Goal: Transaction & Acquisition: Purchase product/service

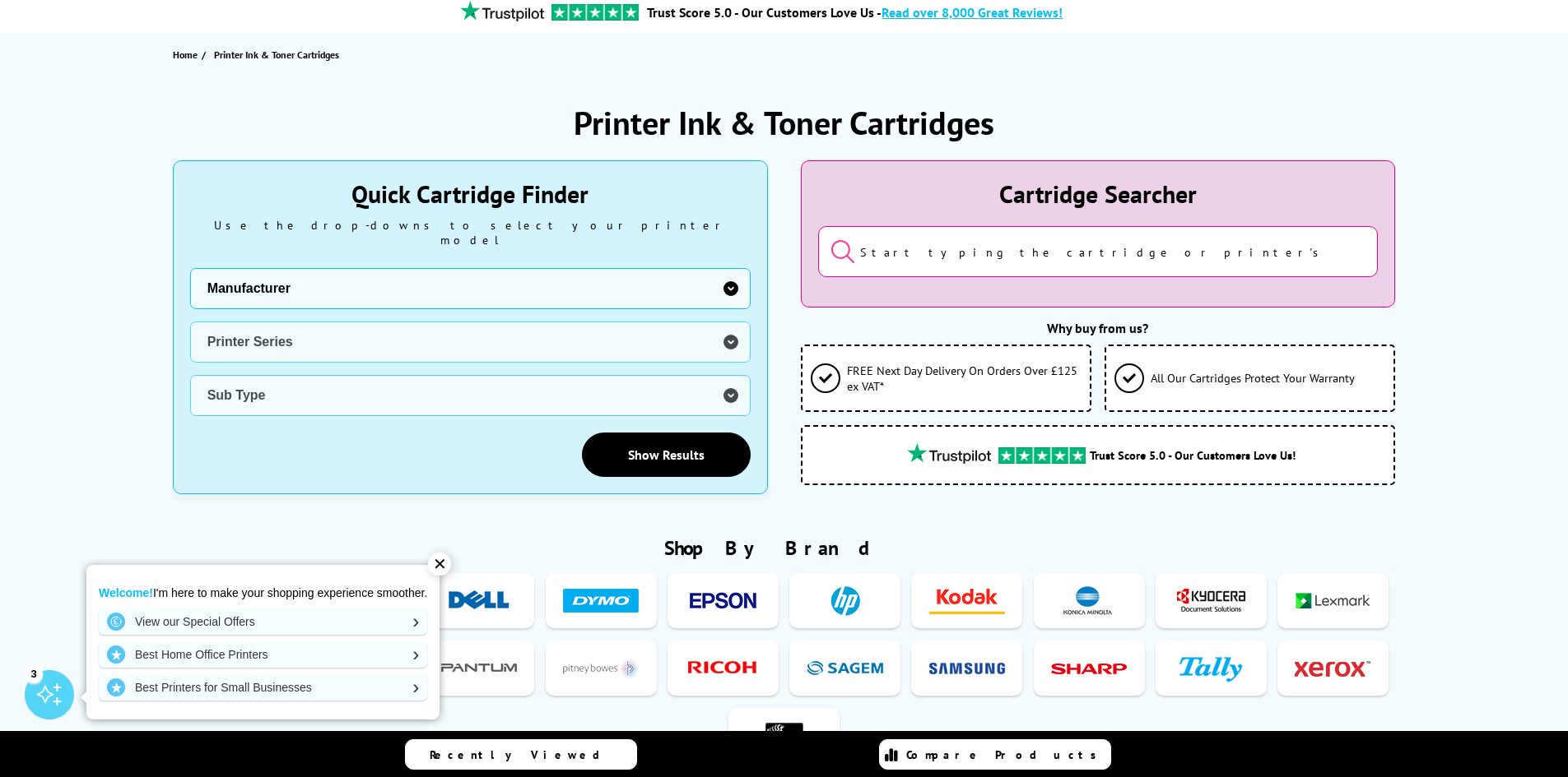
scroll to position [165, 0]
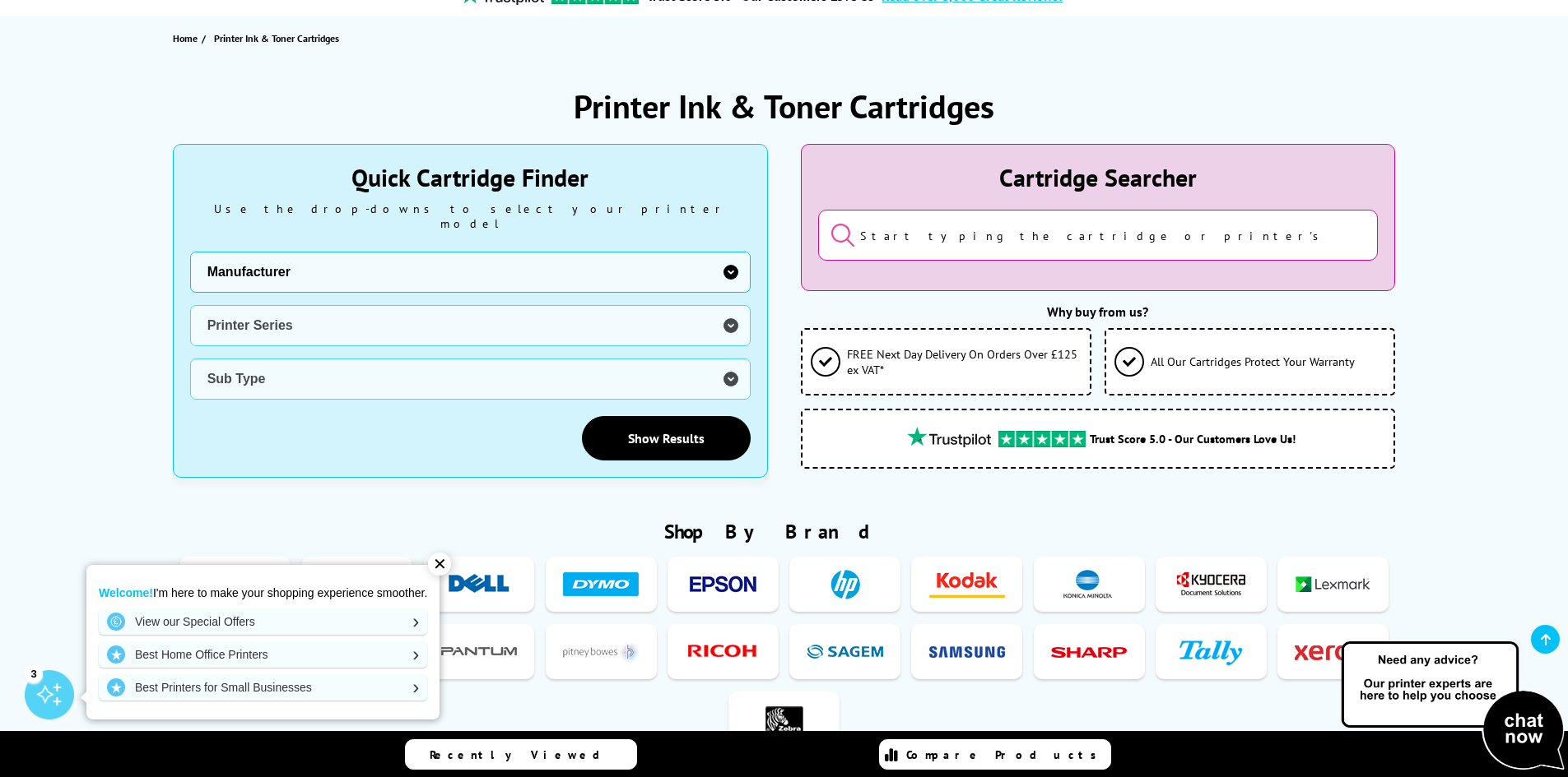
click at [400, 255] on select "Manufacturer Brother Canon Cubify Dell Dymo Epson HP Kodak Konica Minolta Kyoce…" at bounding box center [471, 272] width 561 height 41
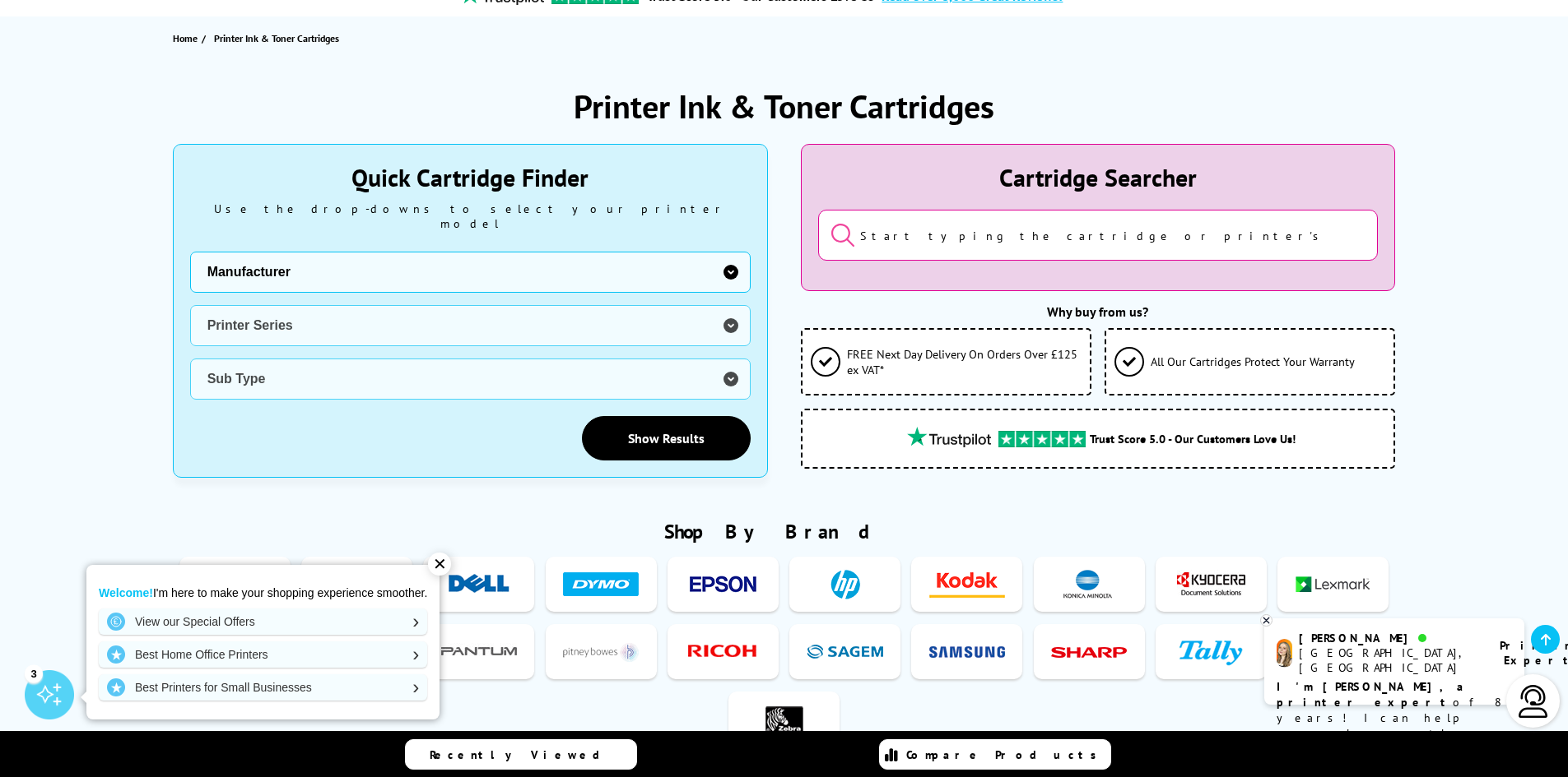
select select "1553"
click at [190, 252] on select "Manufacturer Brother Canon Cubify Dell Dymo Epson HP Kodak Konica Minolta Kyoce…" at bounding box center [471, 272] width 561 height 41
click at [365, 309] on select "Printer Series ECOSYS Series FS Series TASKalfa Series" at bounding box center [471, 325] width 561 height 41
select select "33310"
click at [190, 305] on select "Printer Series ECOSYS Series FS Series TASKalfa Series" at bounding box center [471, 325] width 561 height 41
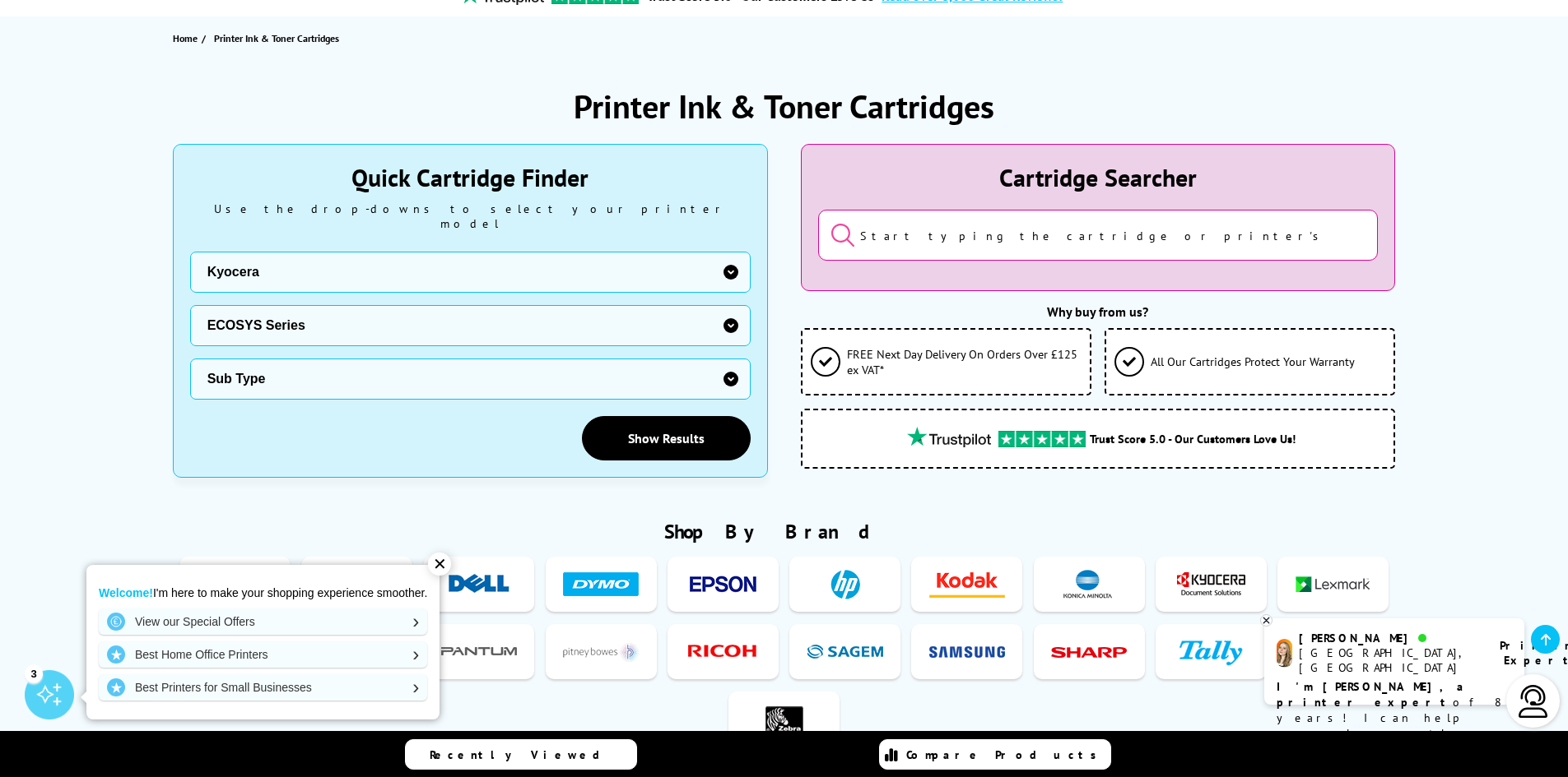
click at [355, 366] on select "Sub Type Kyocera ECOSYS FS-C8520MFP Kyocera ECOSYS FS-C8525MFP Kyocera ECOSYS M…" at bounding box center [471, 379] width 561 height 41
select select "39895"
click at [190, 359] on select "Sub Type Kyocera ECOSYS FS-C8520MFP Kyocera ECOSYS FS-C8525MFP Kyocera ECOSYS M…" at bounding box center [471, 379] width 561 height 41
click at [640, 421] on link "Show Results" at bounding box center [665, 438] width 168 height 44
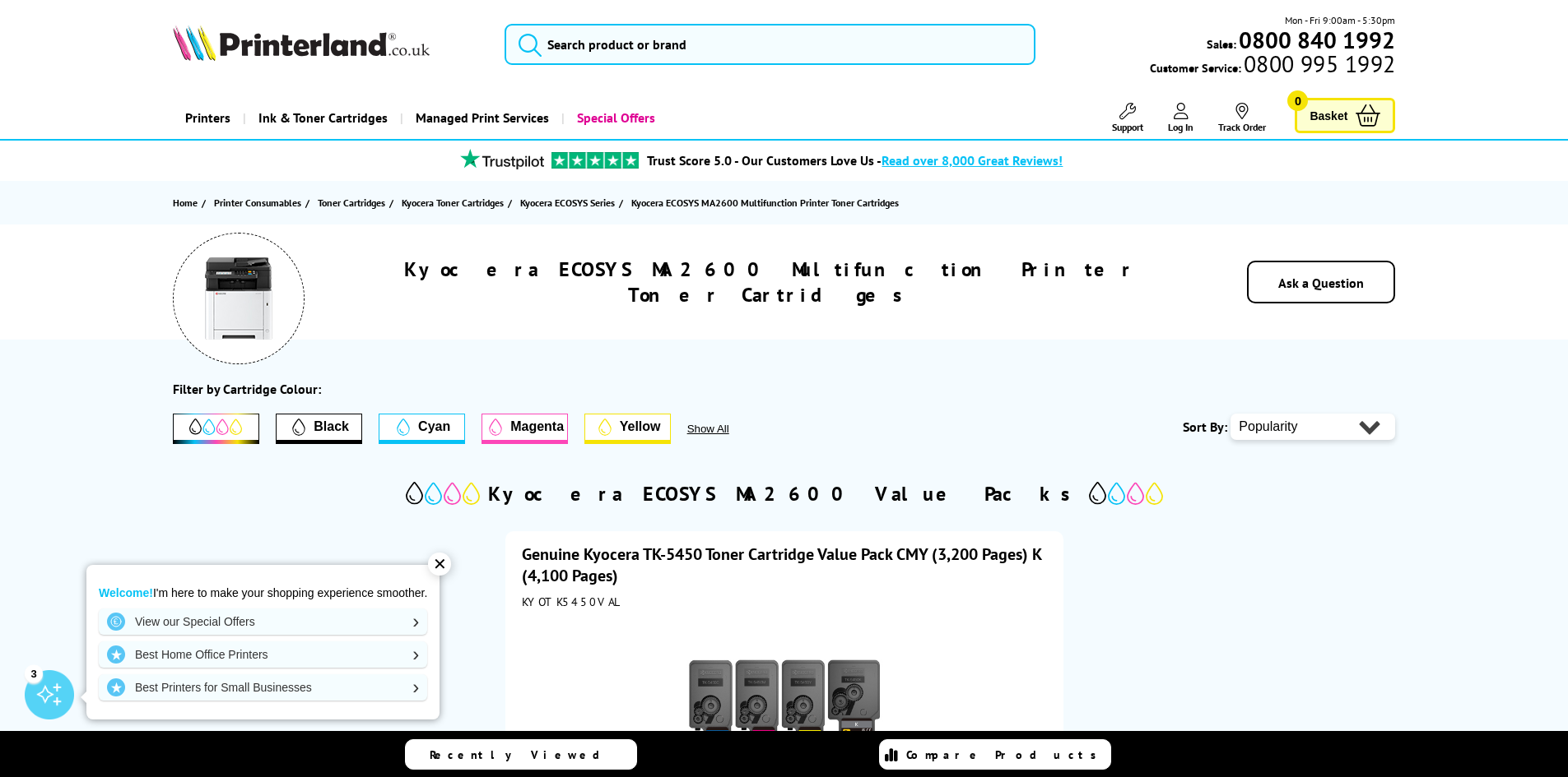
click at [441, 568] on div "✕" at bounding box center [440, 564] width 23 height 23
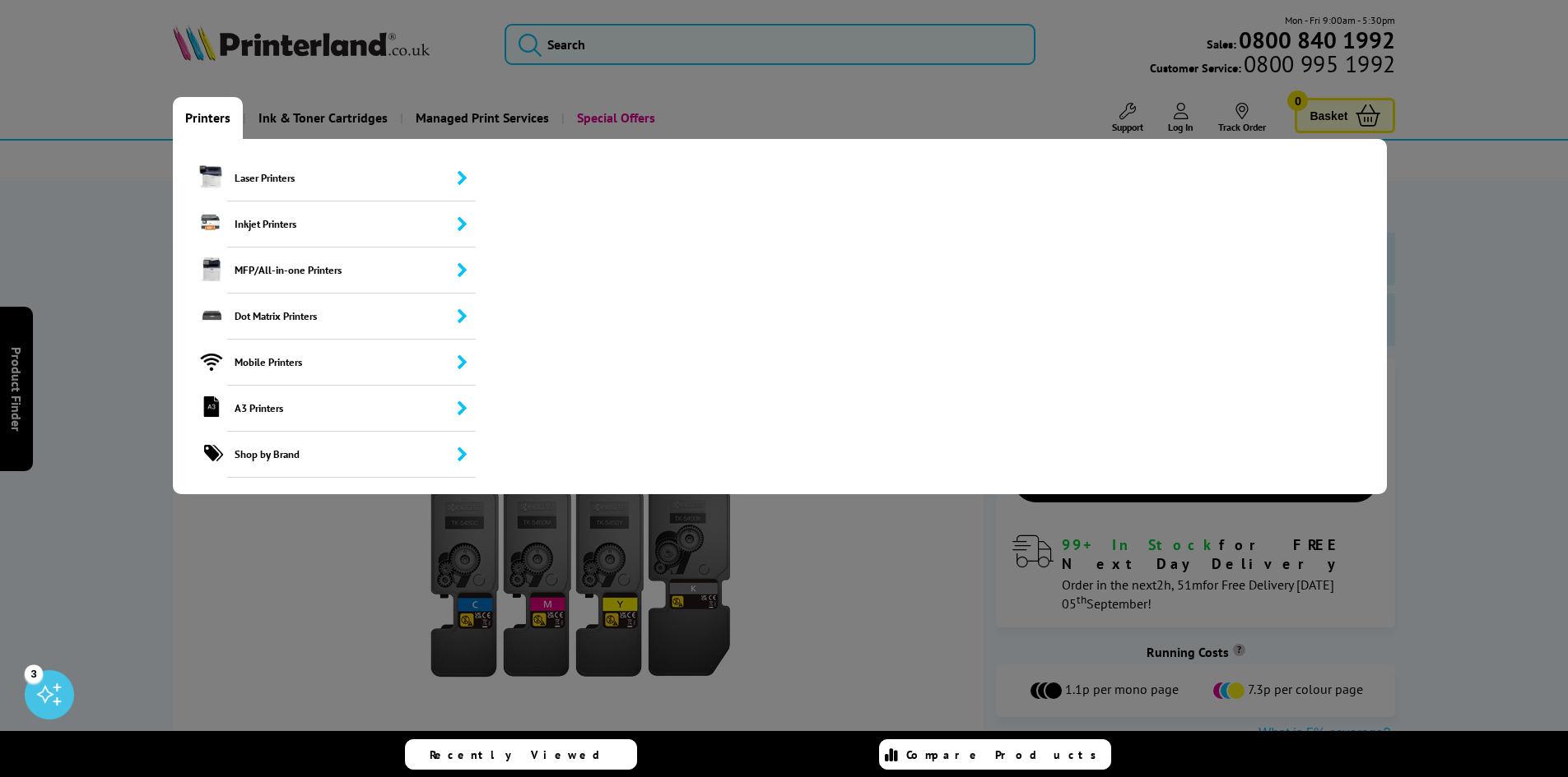
click at [223, 123] on link "Printers" at bounding box center [207, 118] width 70 height 42
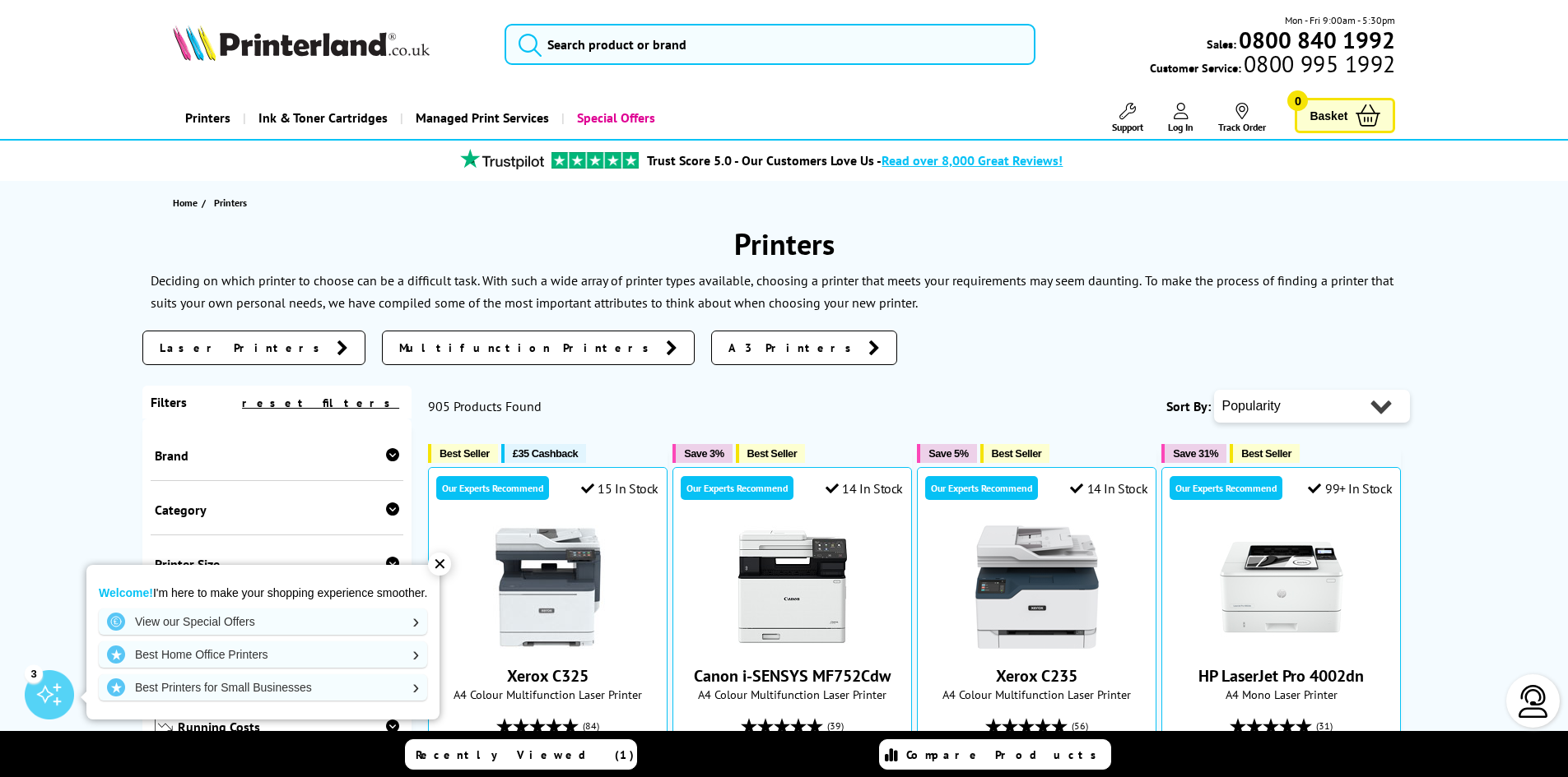
click at [331, 117] on span "Ink & Toner Cartridges" at bounding box center [323, 118] width 130 height 42
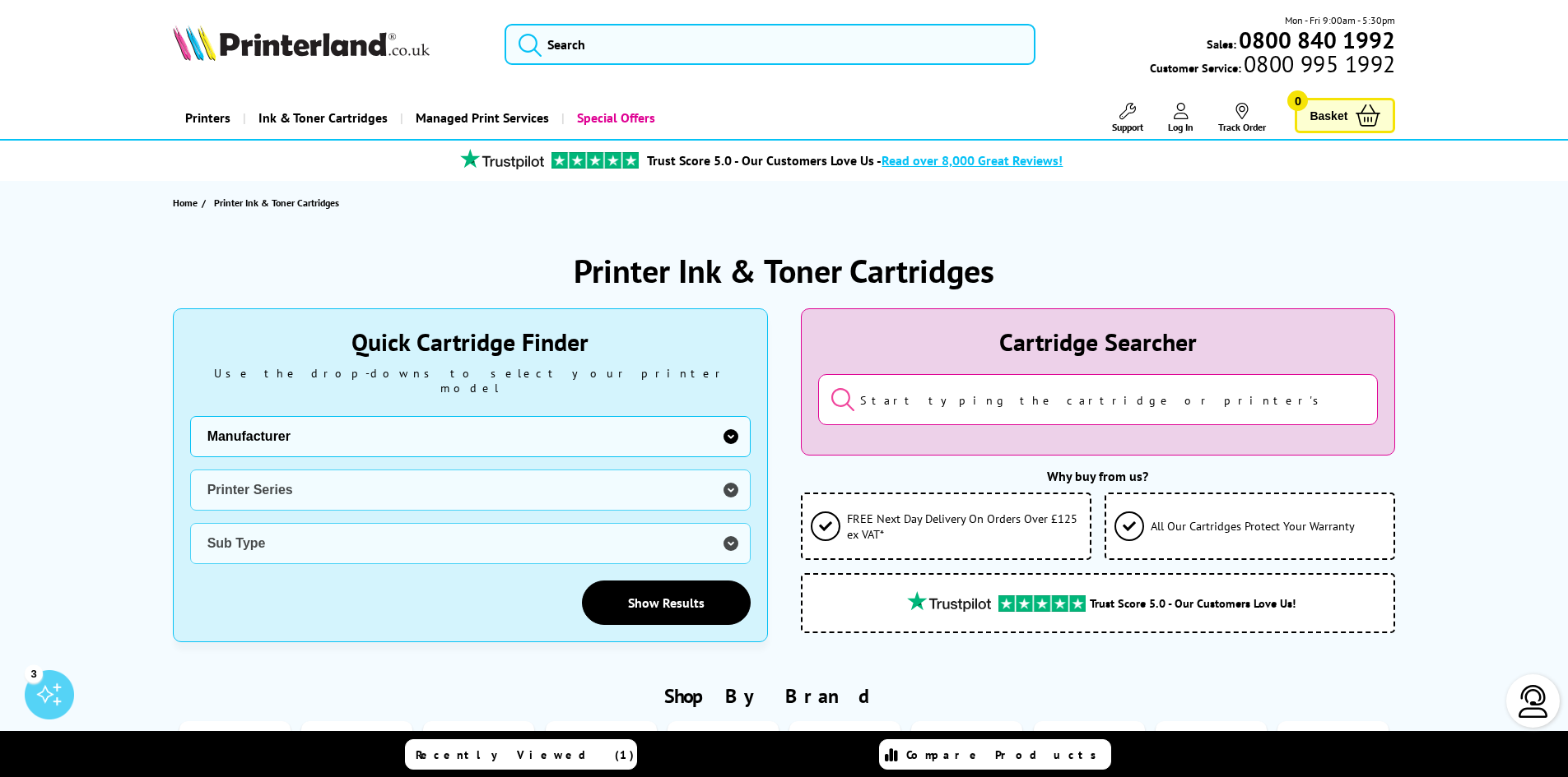
click at [282, 434] on select "Manufacturer Brother Canon Cubify Dell Dymo Epson HP Kodak Konica Minolta Kyoce…" at bounding box center [471, 436] width 561 height 41
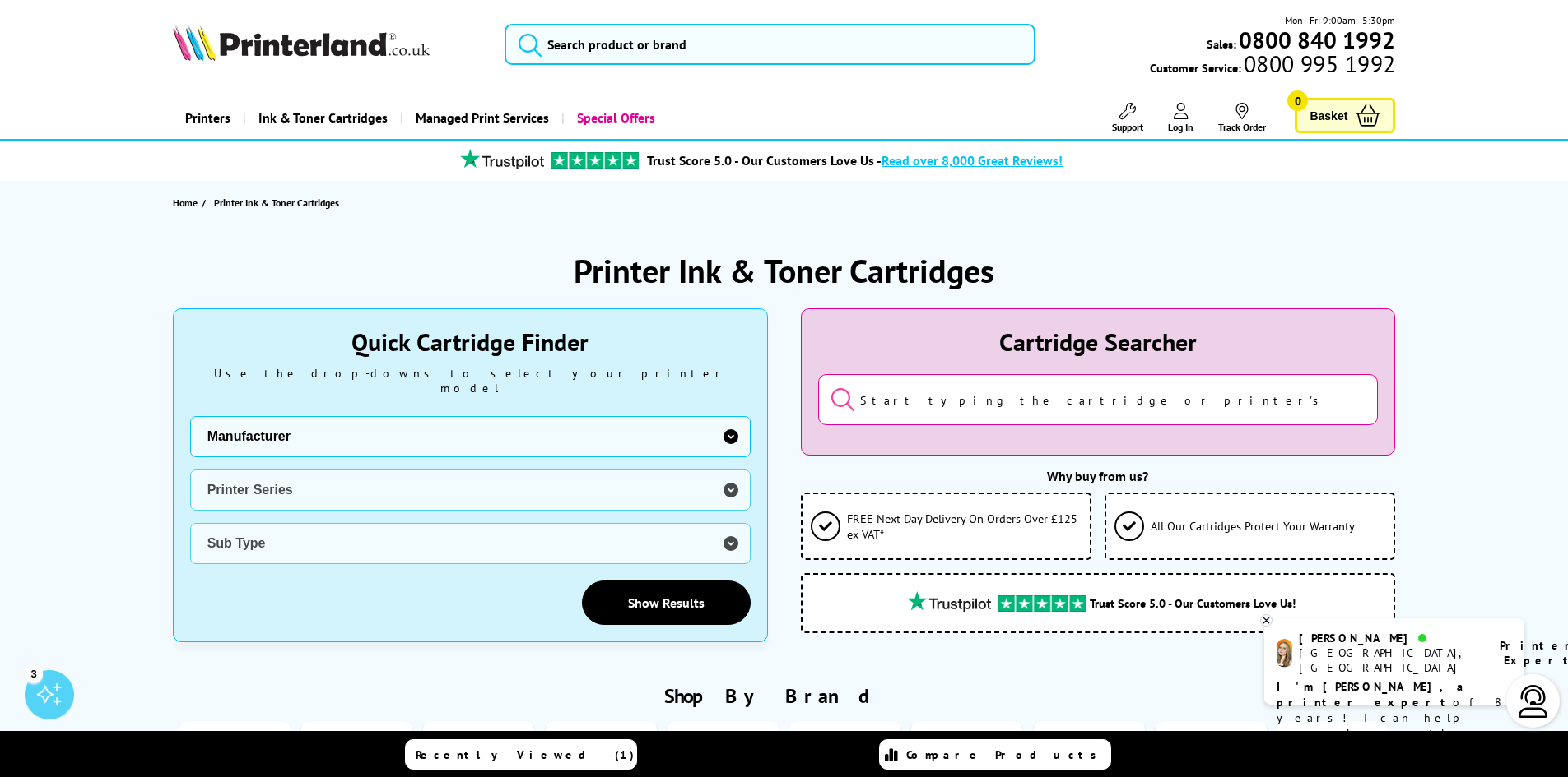
select select "1553"
click at [190, 416] on select "Manufacturer Brother Canon Cubify Dell Dymo Epson HP Kodak Konica Minolta Kyoce…" at bounding box center [471, 436] width 561 height 41
click at [306, 471] on select "Printer Series ECOSYS Series FS Series TASKalfa Series" at bounding box center [471, 490] width 561 height 41
select select "33310"
click at [190, 470] on select "Printer Series ECOSYS Series FS Series TASKalfa Series" at bounding box center [471, 490] width 561 height 41
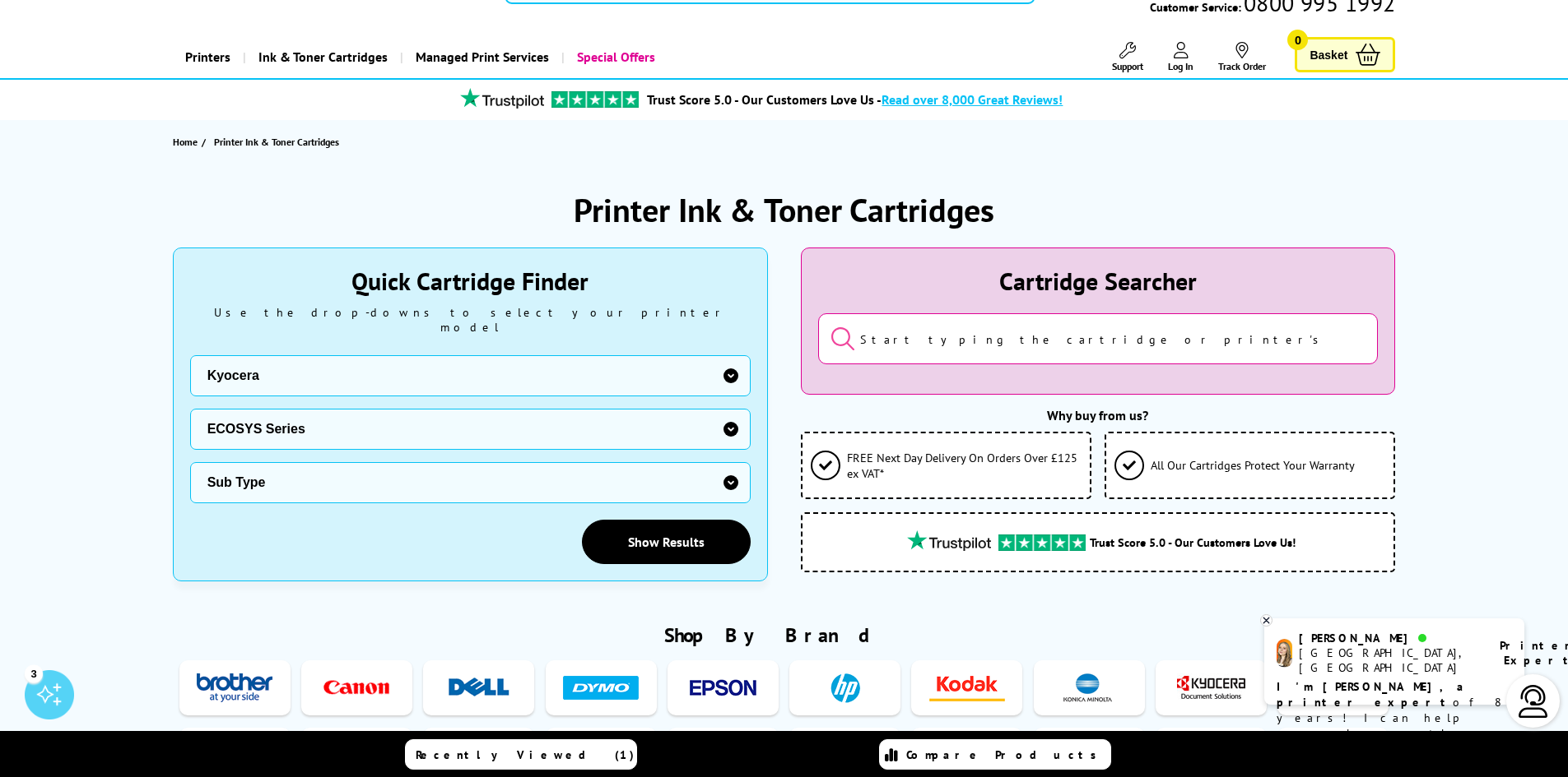
scroll to position [165, 0]
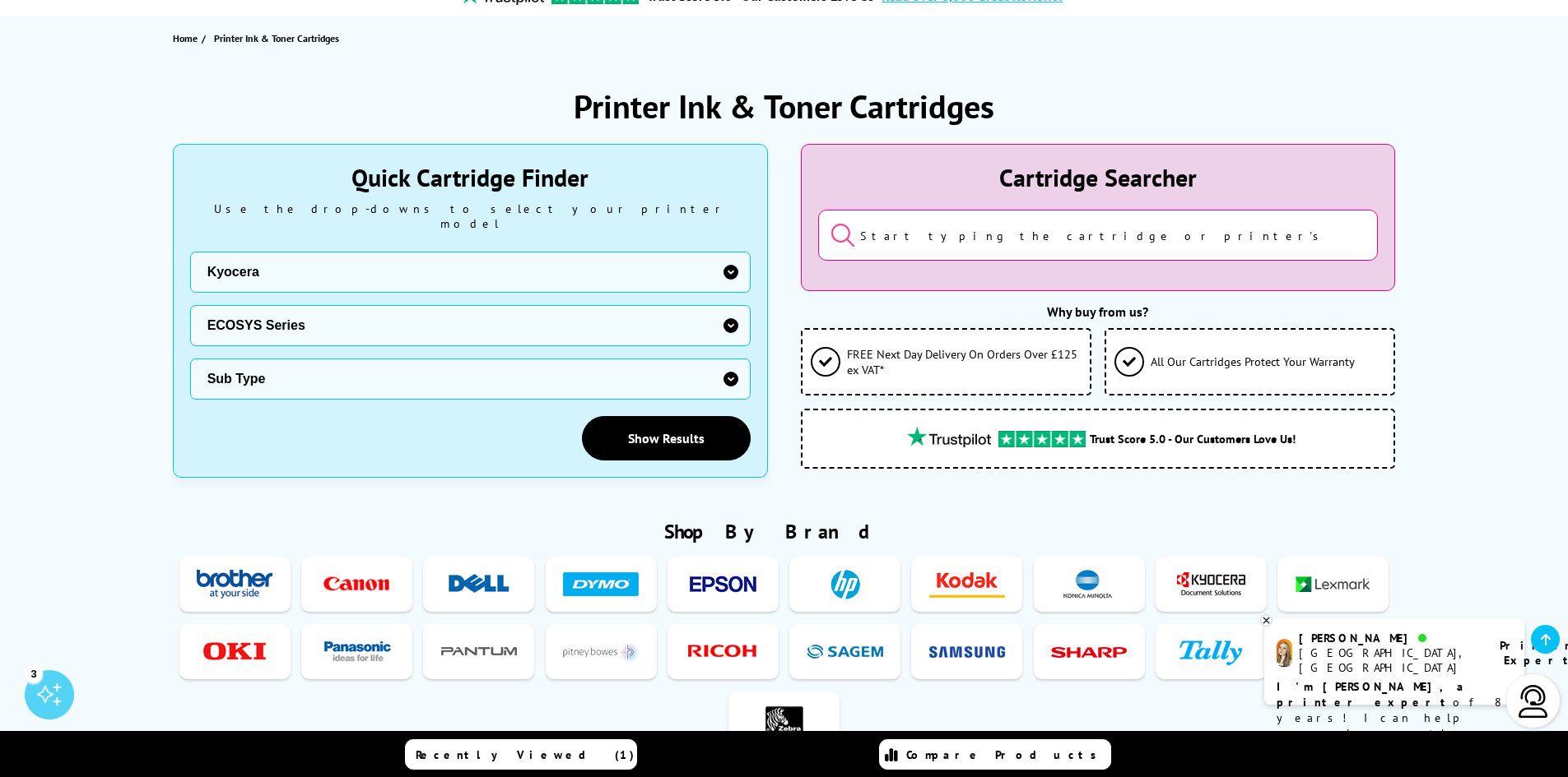
click at [337, 362] on select "Sub Type Kyocera ECOSYS FS-C8520MFP Kyocera ECOSYS FS-C8525MFP Kyocera ECOSYS M…" at bounding box center [471, 379] width 561 height 41
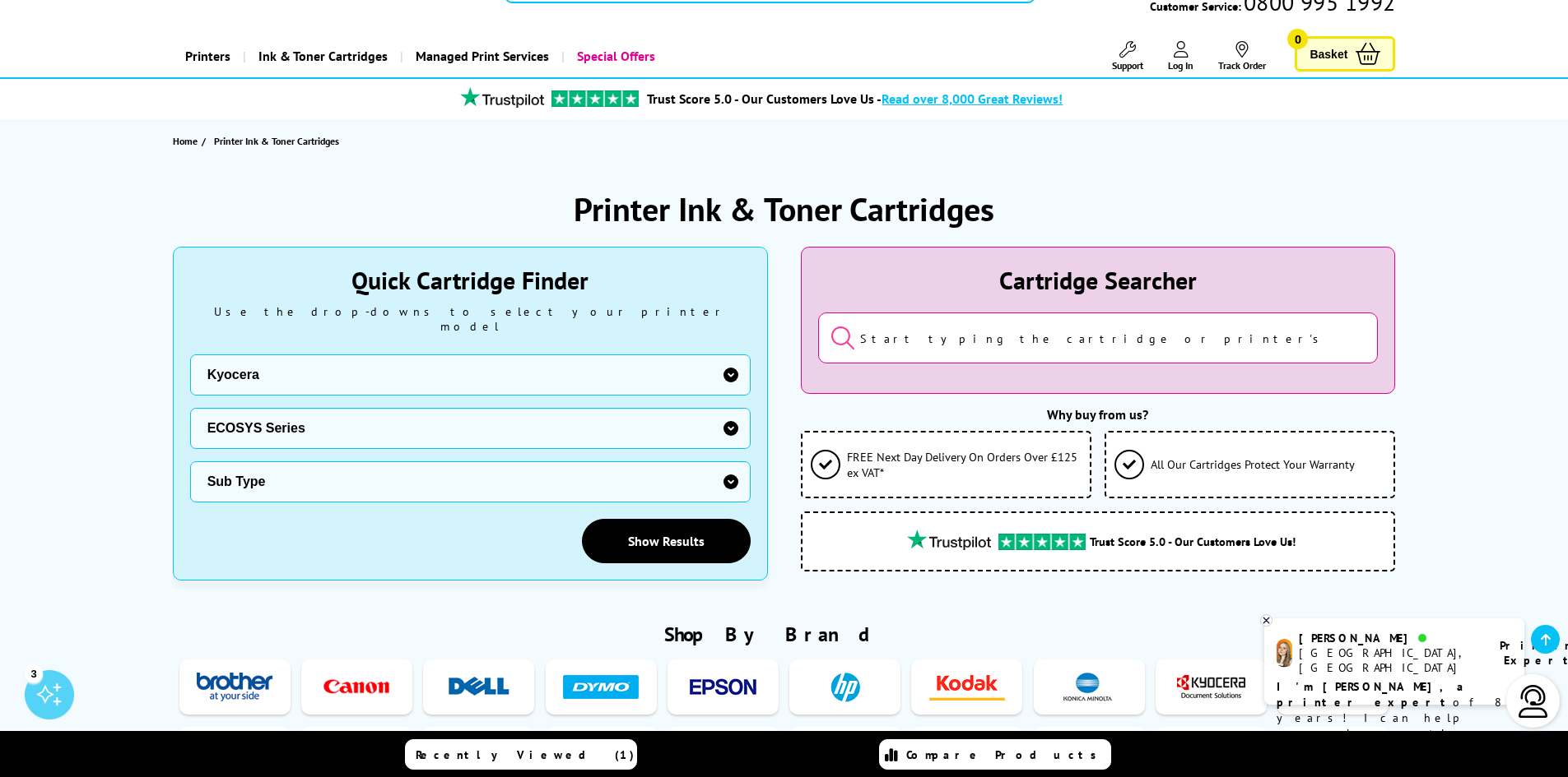
scroll to position [0, 0]
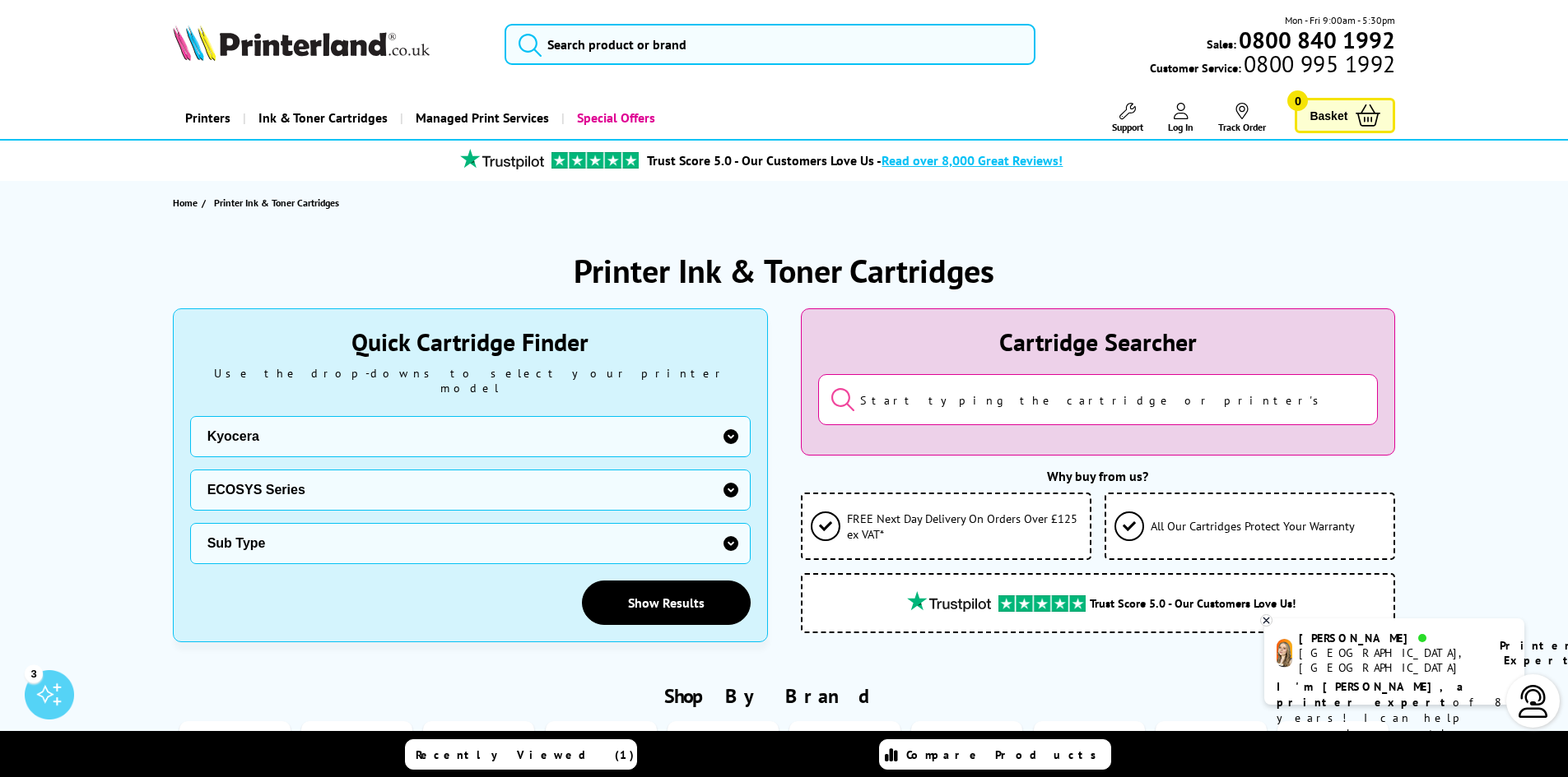
click at [202, 119] on link "Printers" at bounding box center [207, 118] width 70 height 42
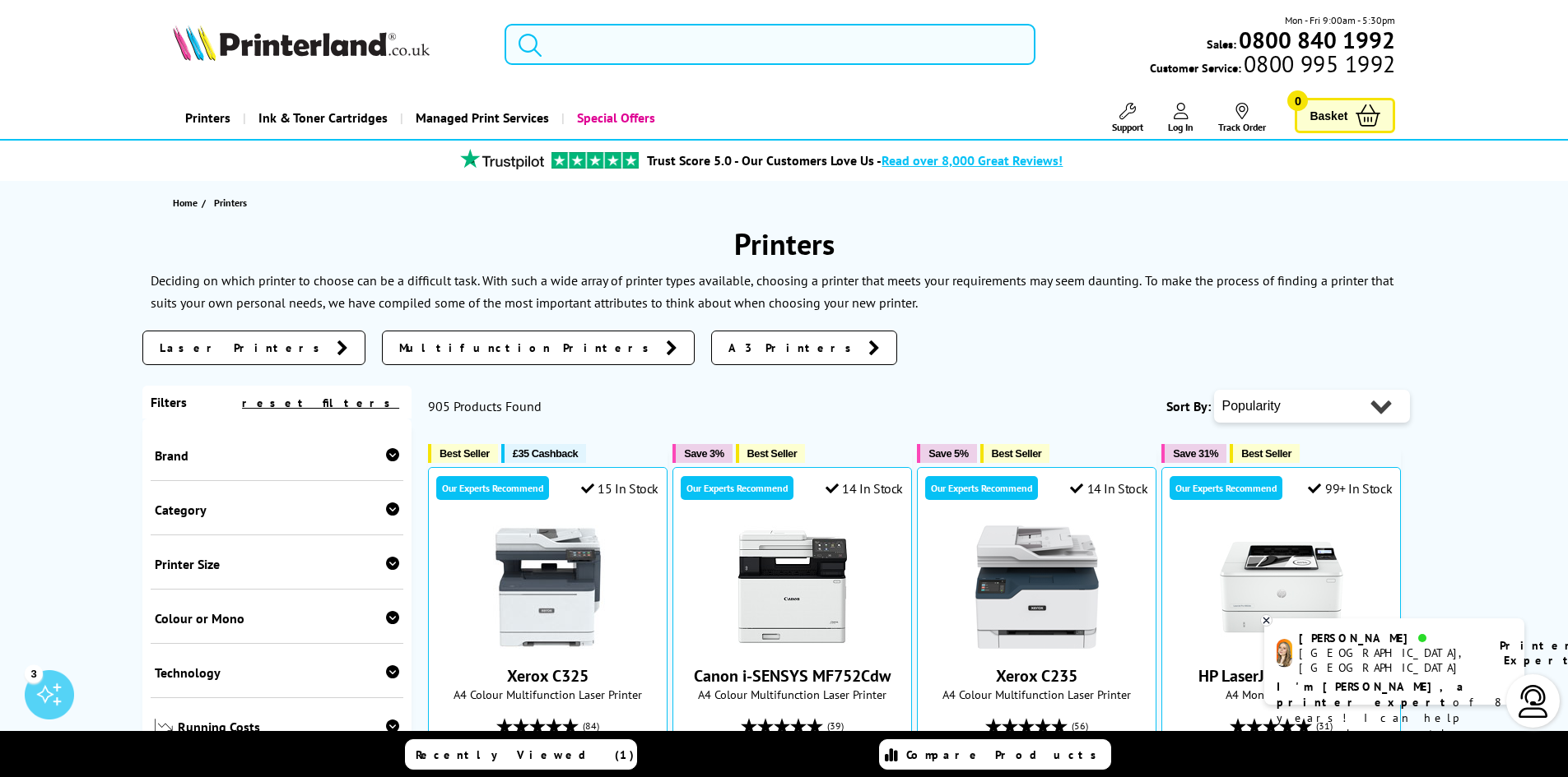
click at [618, 57] on input "search" at bounding box center [769, 44] width 531 height 41
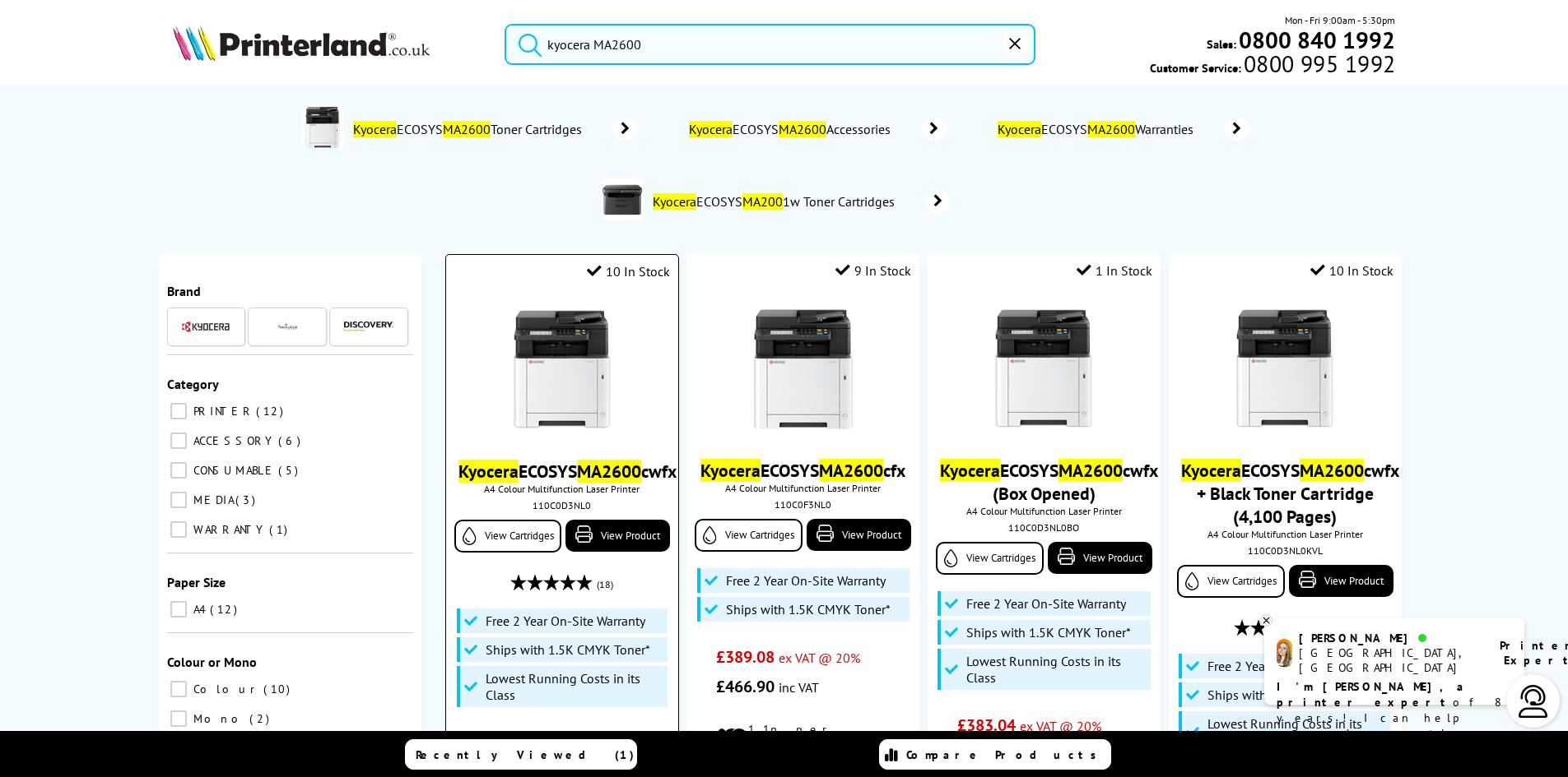
type input "kyocera MA2600"
click at [566, 465] on link "Kyocera ECOSYS MA2600 cwfx" at bounding box center [567, 471] width 218 height 23
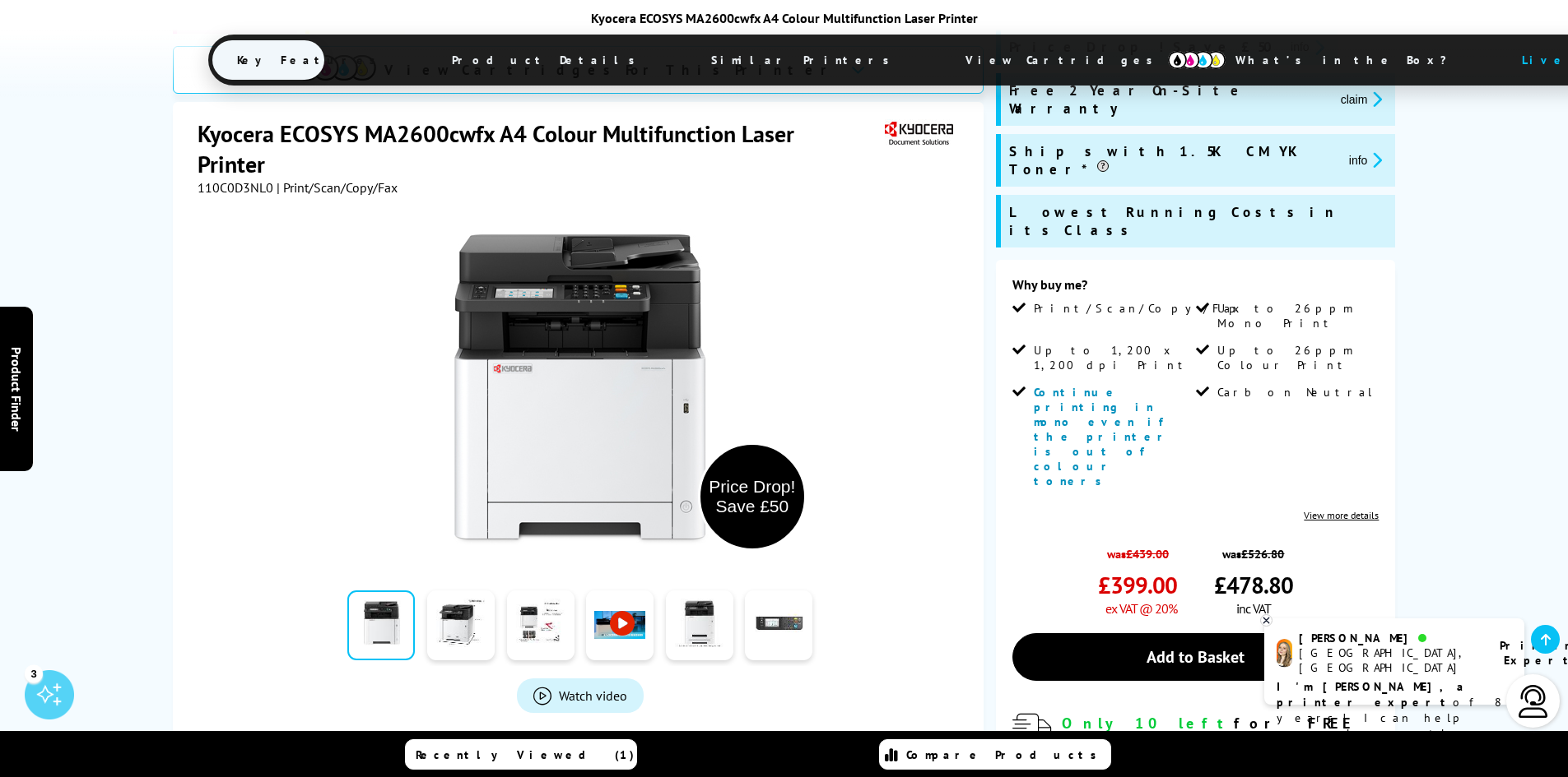
scroll to position [493, 0]
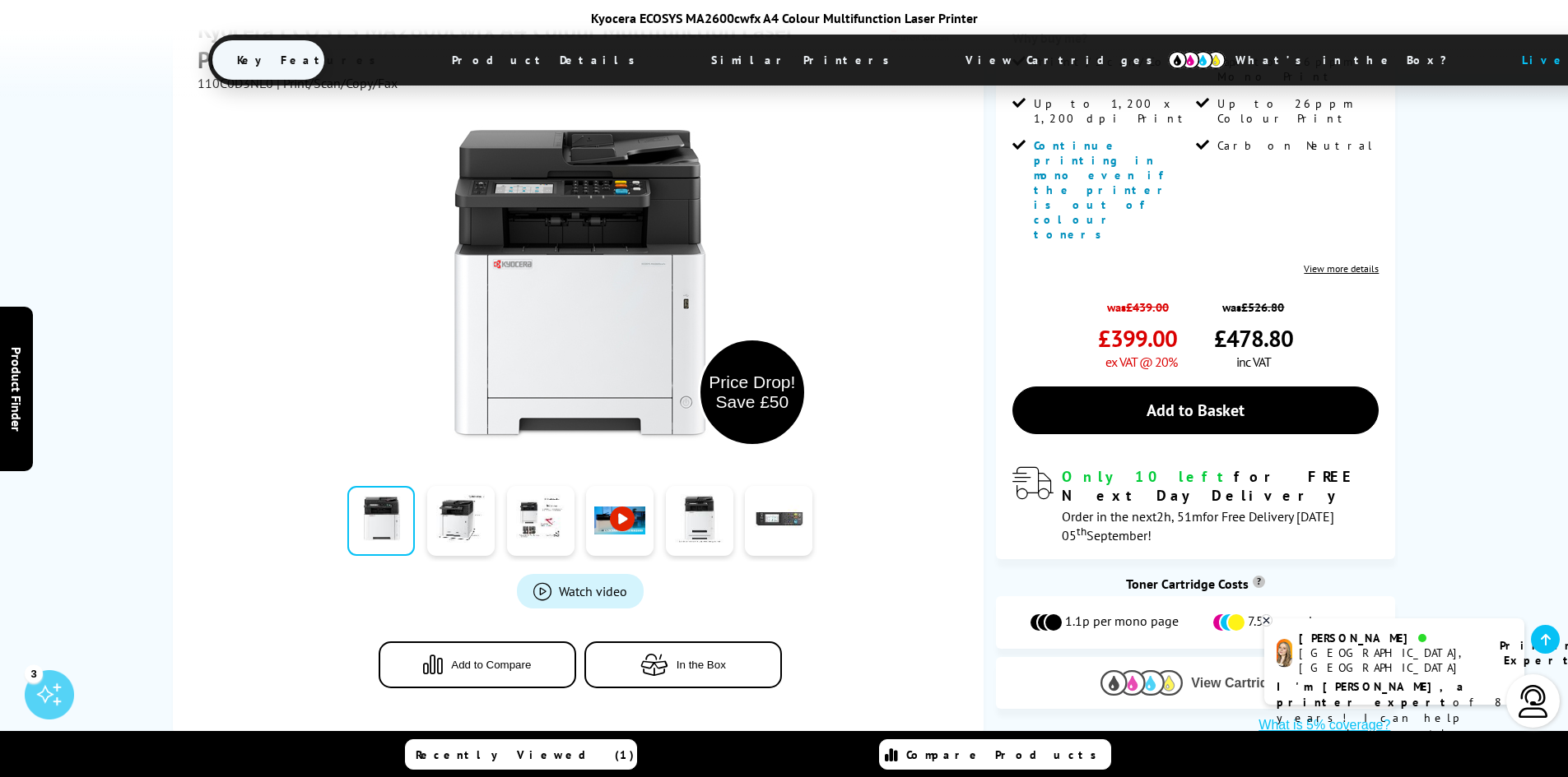
click at [1186, 670] on button "View Cartridges" at bounding box center [1195, 683] width 375 height 27
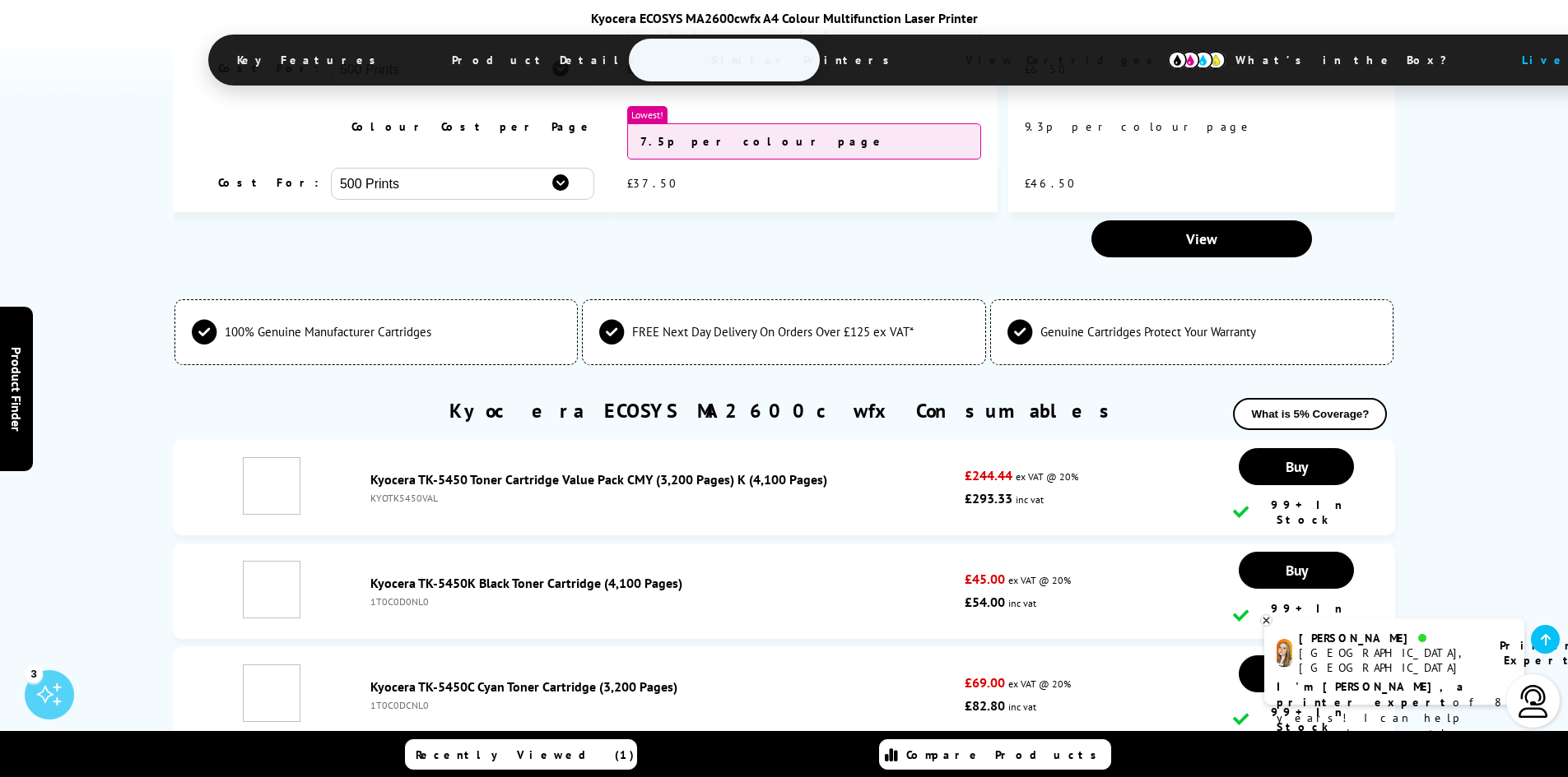
scroll to position [4815, 0]
click at [710, 471] on link "Kyocera TK-5450 Toner Cartridge Value Pack CMY (3,200 Pages) K (4,100 Pages)" at bounding box center [598, 479] width 457 height 17
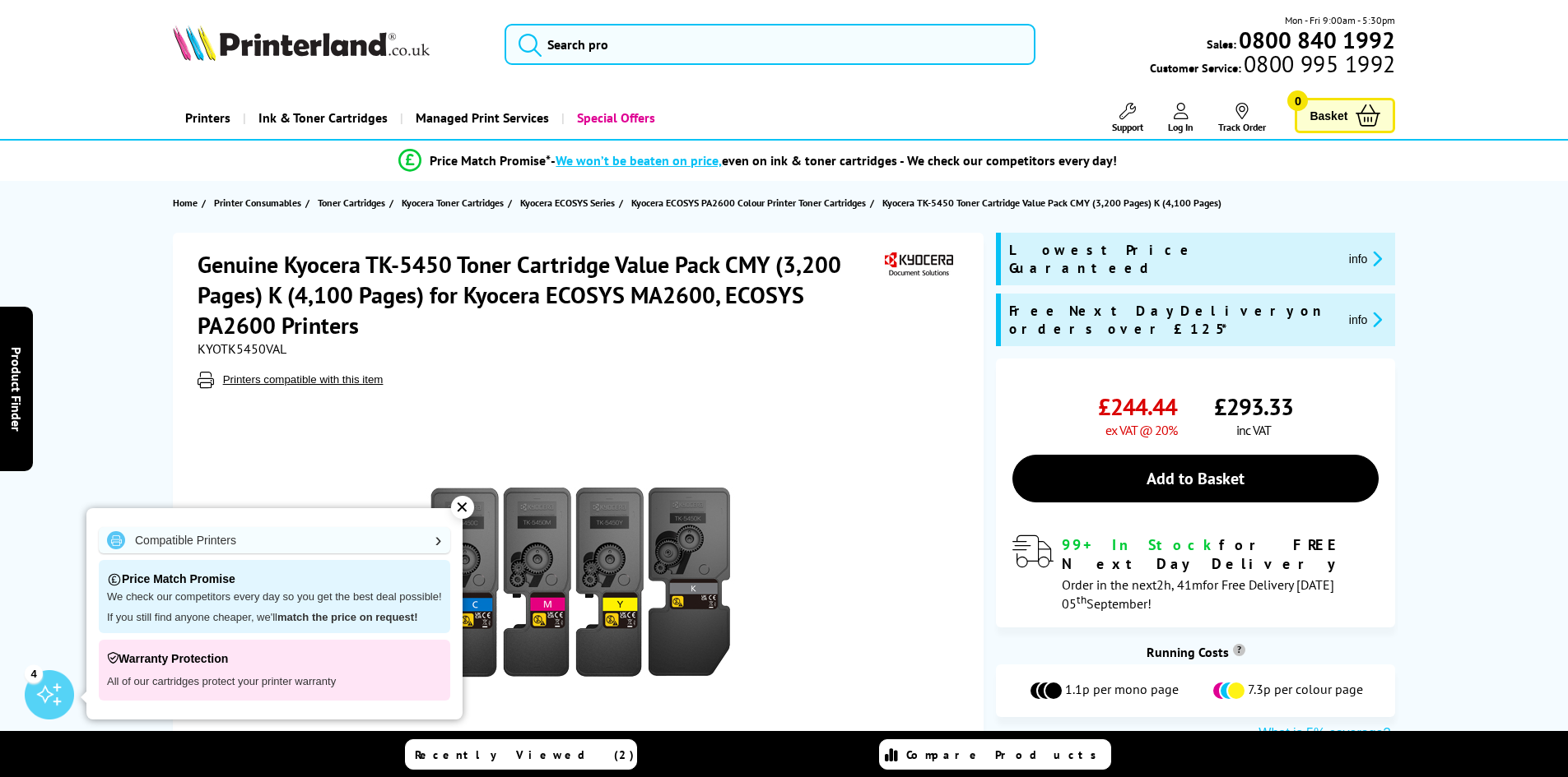
click at [457, 506] on div "✕" at bounding box center [463, 507] width 23 height 23
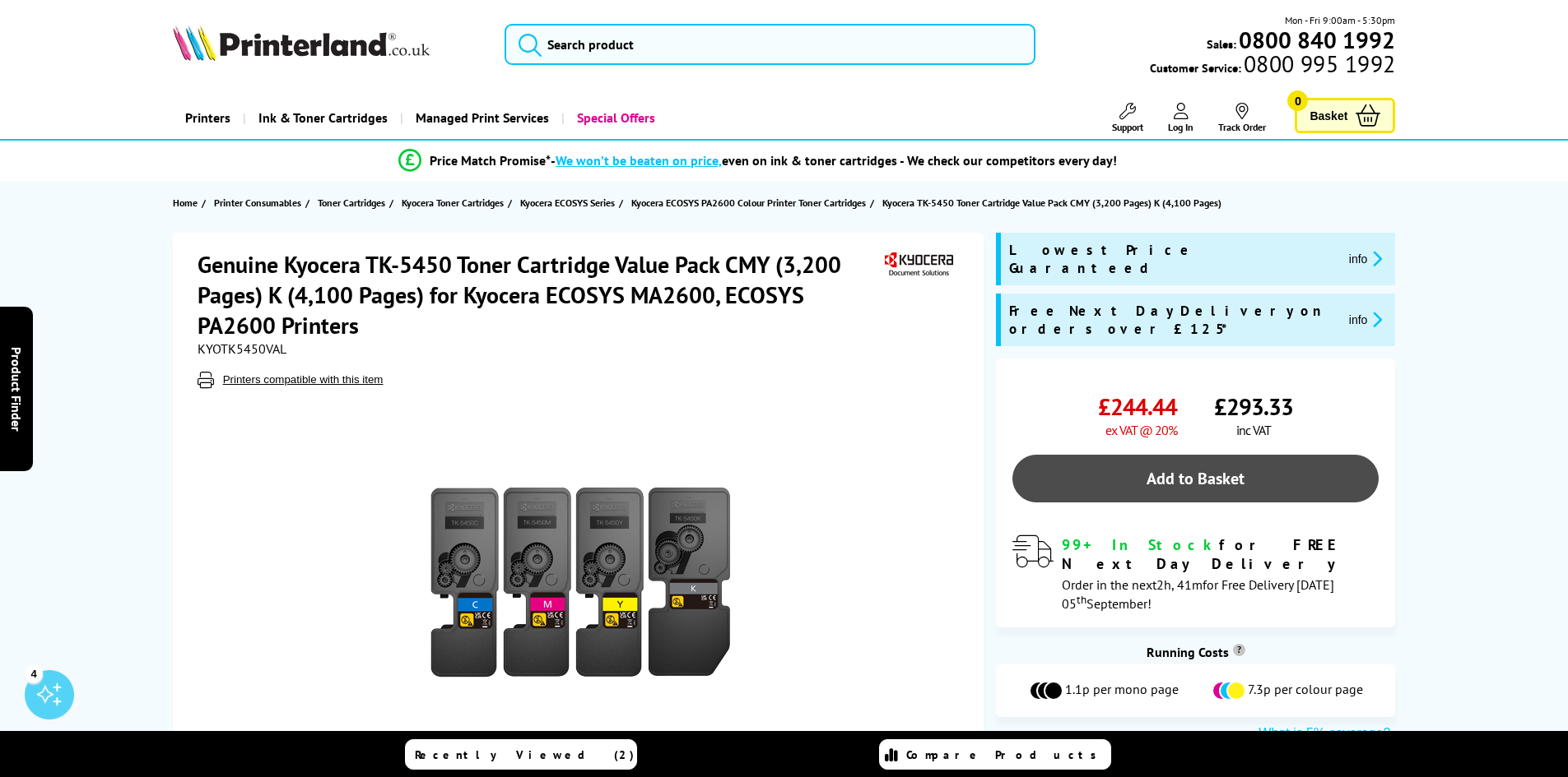
click at [1096, 455] on link "Add to Basket" at bounding box center [1194, 478] width 366 height 48
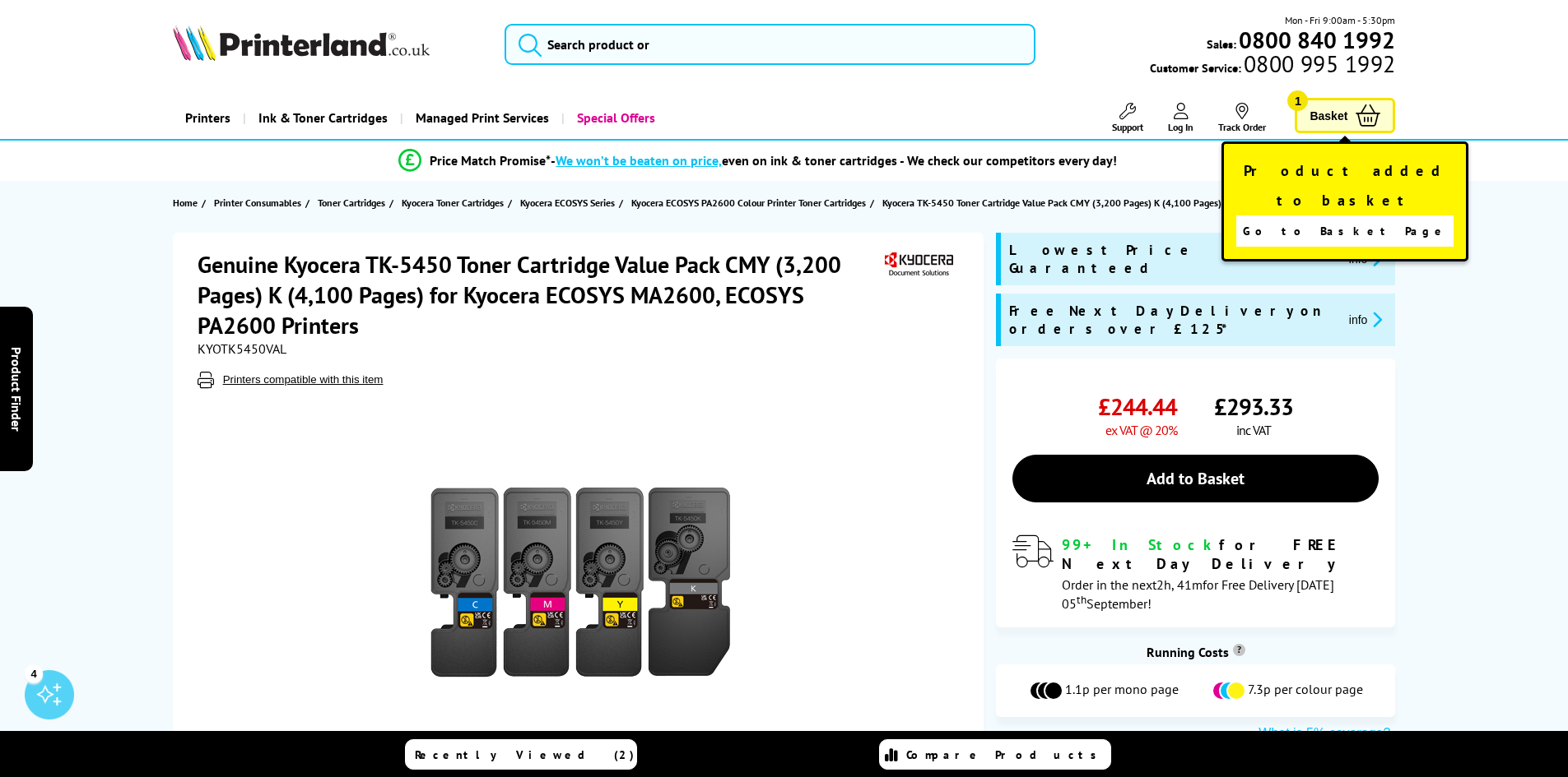
click at [1352, 116] on link "Basket 1" at bounding box center [1345, 115] width 100 height 35
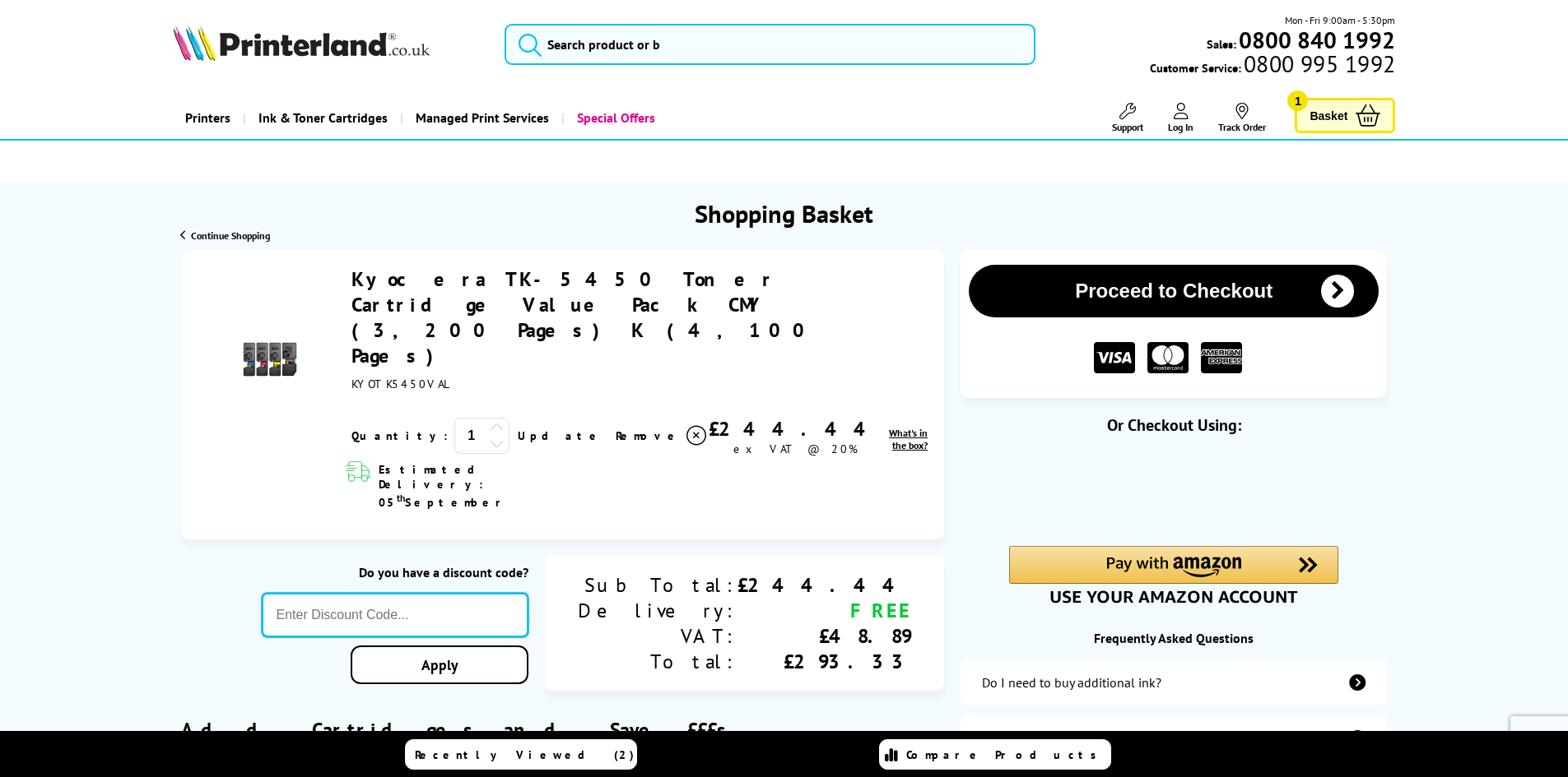
click at [524, 593] on input "text" at bounding box center [395, 615] width 267 height 44
paste input "5FOR50"
type input "5FOR50"
